Goal: Task Accomplishment & Management: Manage account settings

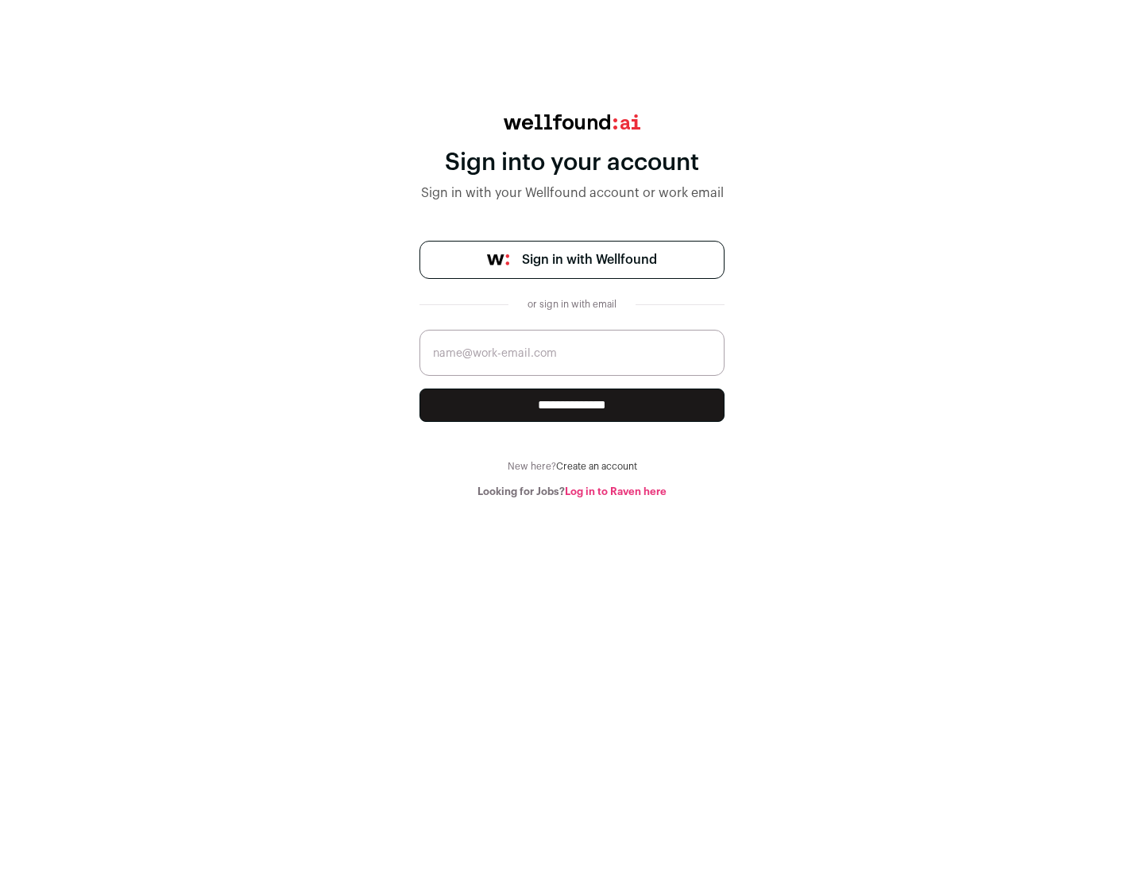
click at [588, 260] on span "Sign in with Wellfound" at bounding box center [589, 259] width 135 height 19
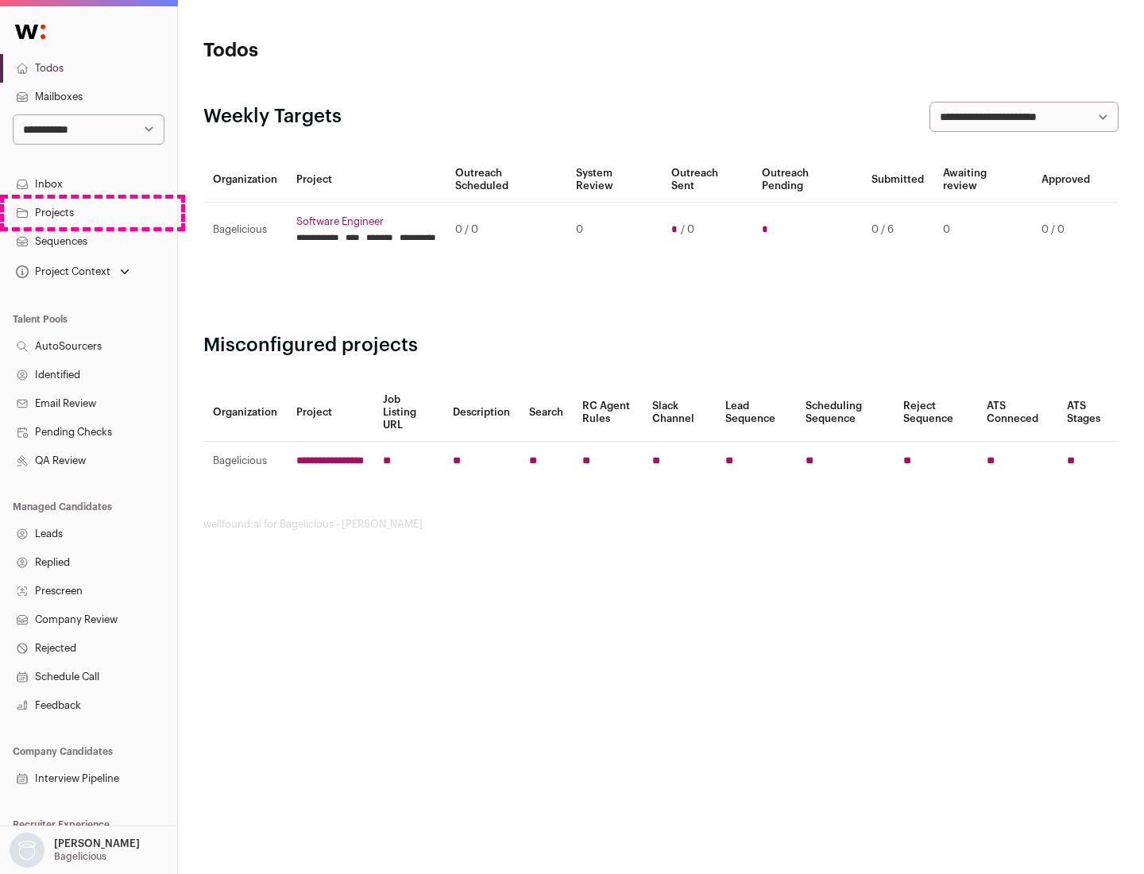
click at [88, 212] on link "Projects" at bounding box center [88, 213] width 177 height 29
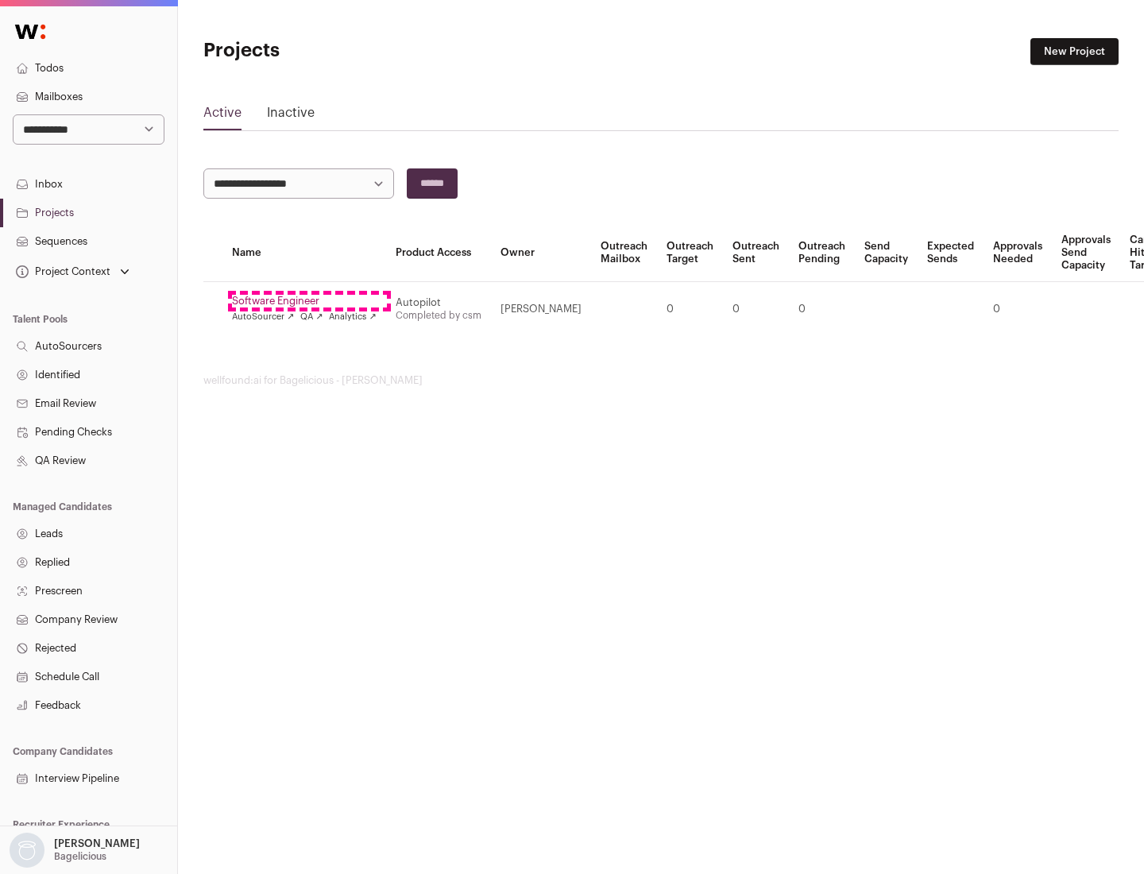
click at [309, 301] on link "Software Engineer" at bounding box center [304, 301] width 145 height 13
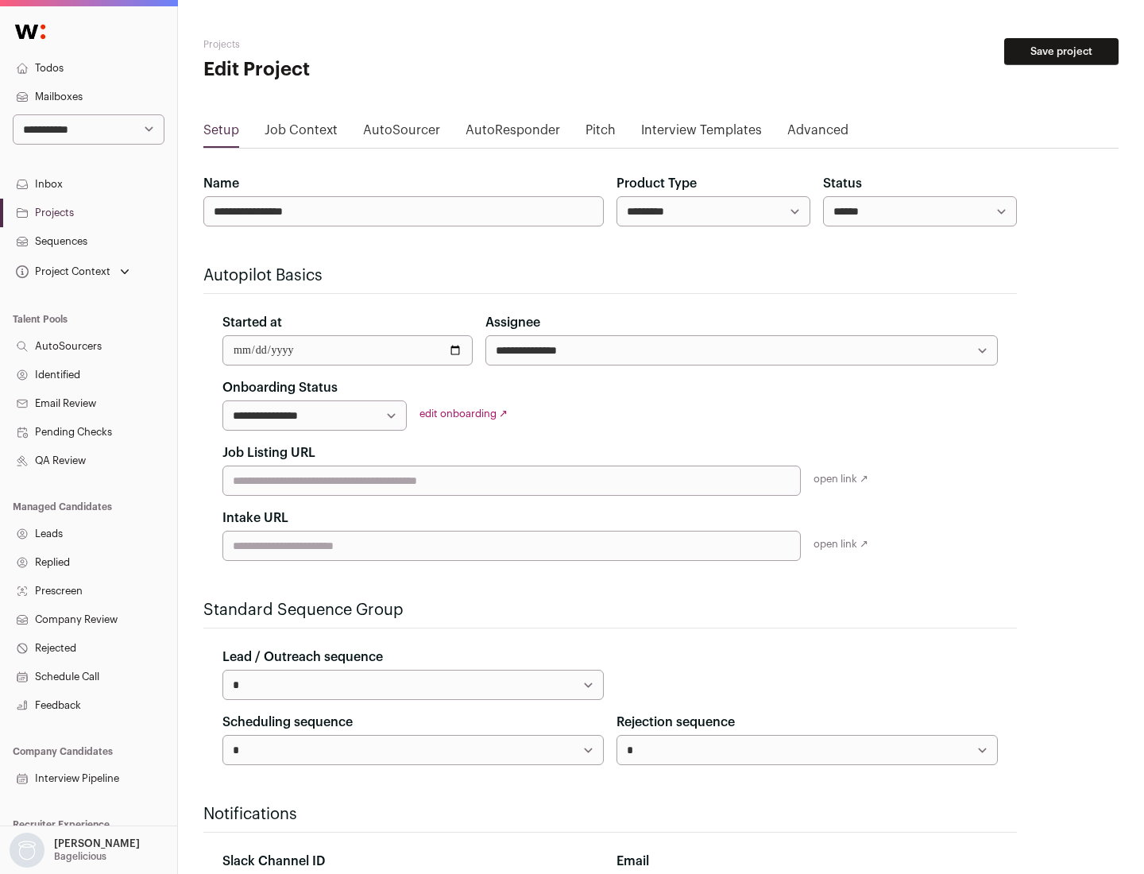
click at [1061, 52] on button "Save project" at bounding box center [1061, 51] width 114 height 27
